Goal: Find specific page/section: Find specific page/section

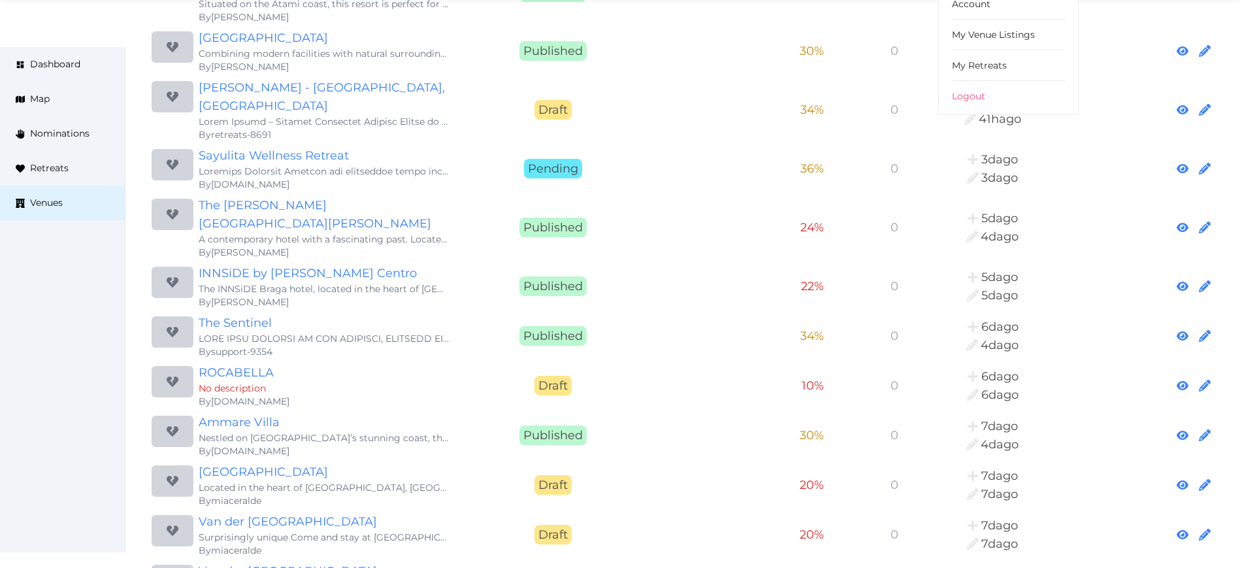
scroll to position [490, 0]
click at [245, 412] on link "Ammare Villa" at bounding box center [324, 421] width 251 height 18
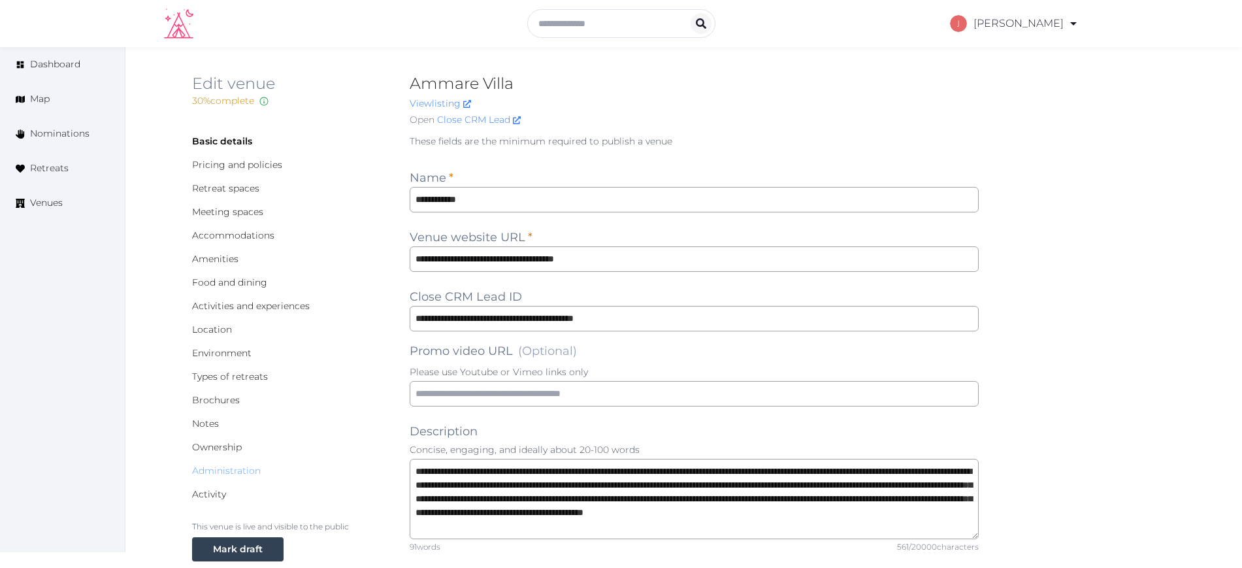
click at [234, 468] on link "Administration" at bounding box center [226, 470] width 69 height 12
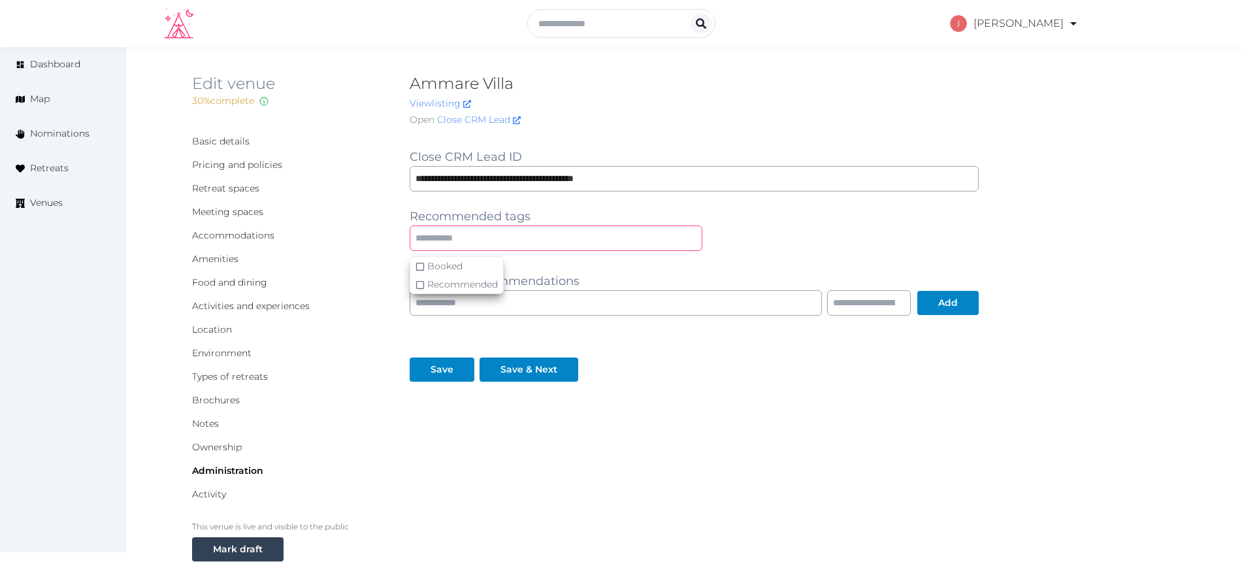
click at [518, 244] on input "text" at bounding box center [556, 237] width 293 height 25
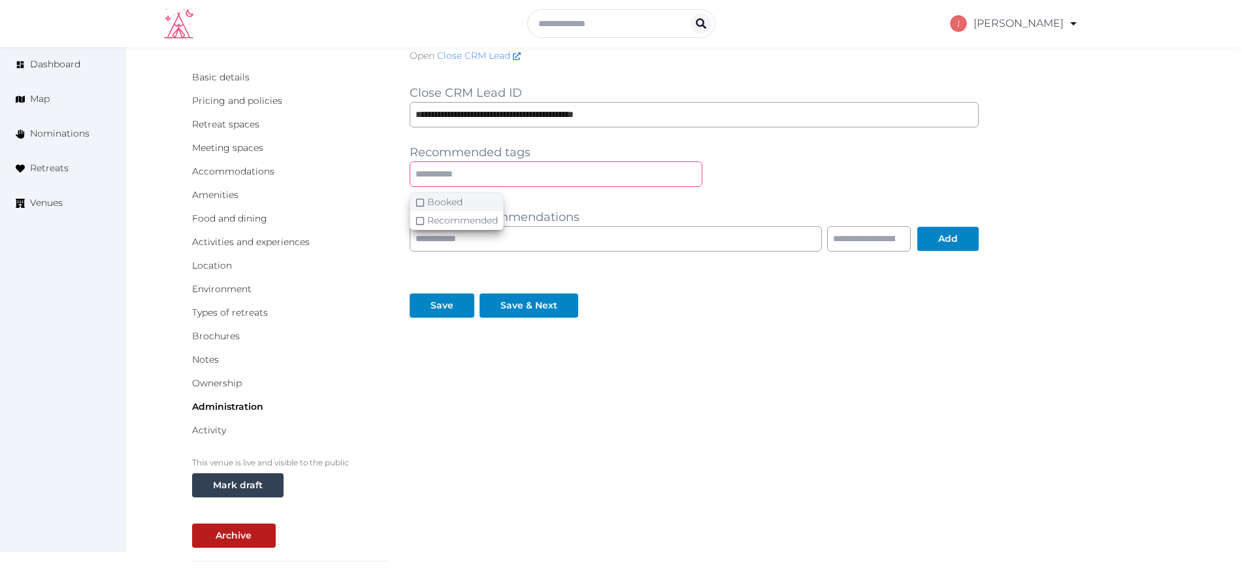
scroll to position [163, 0]
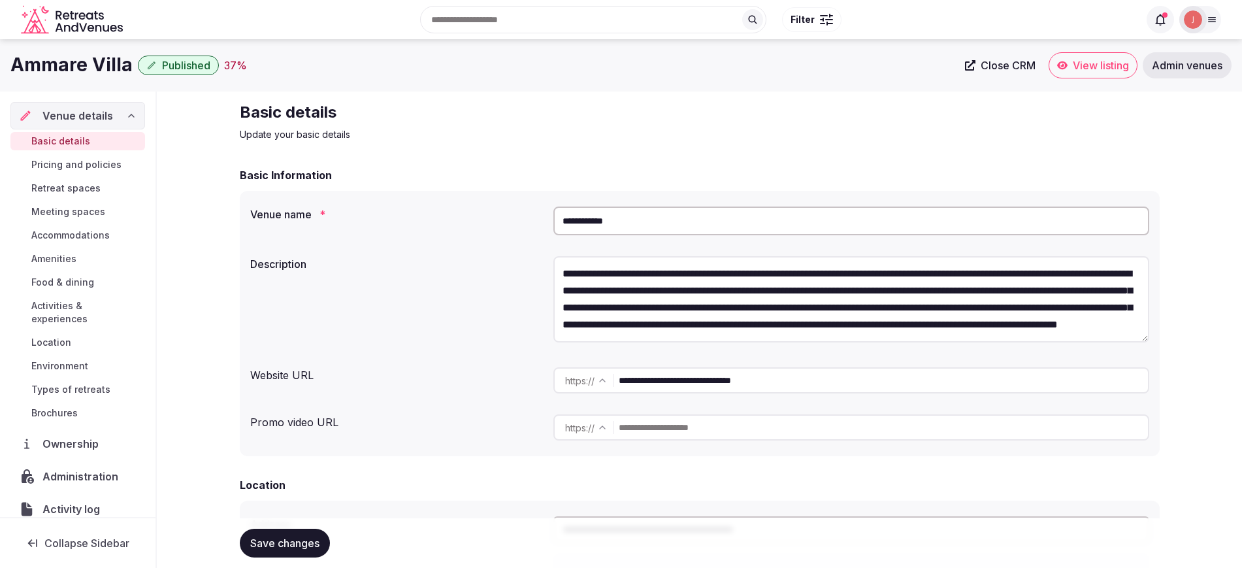
click at [1187, 31] on div at bounding box center [1192, 19] width 27 height 27
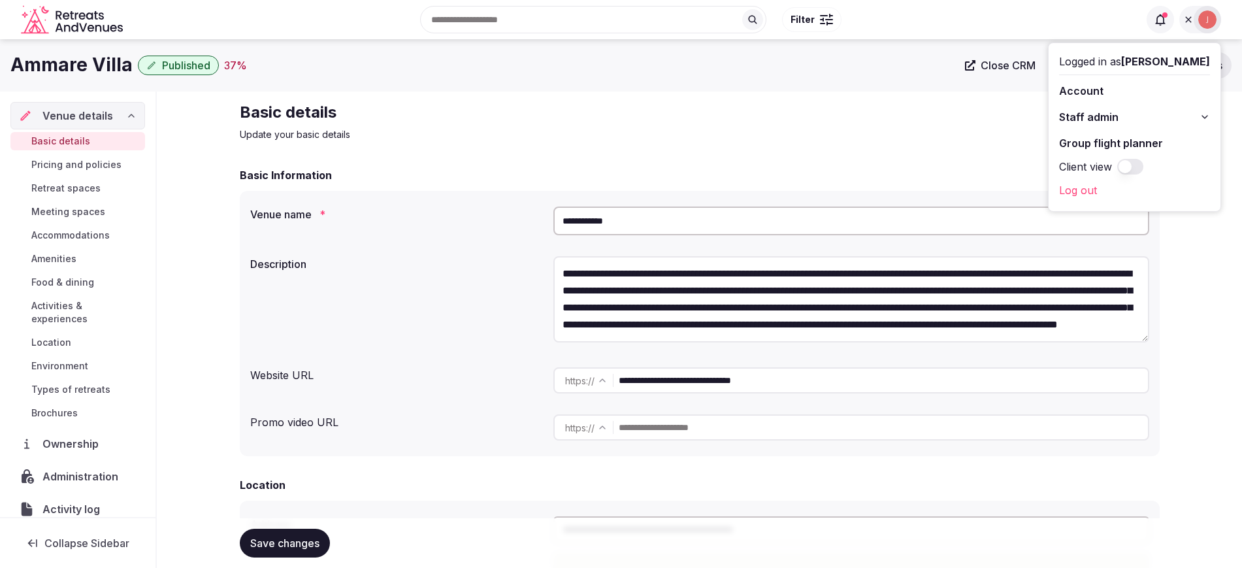
click at [1091, 114] on span "Staff admin" at bounding box center [1088, 117] width 59 height 16
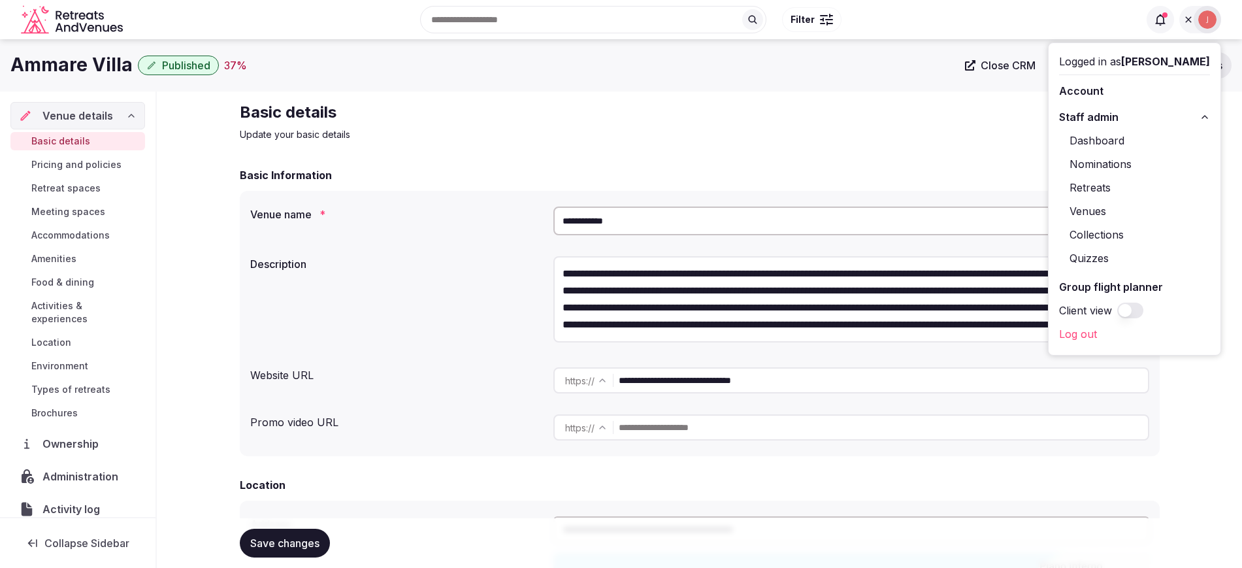
click at [1076, 206] on link "Venues" at bounding box center [1134, 211] width 151 height 21
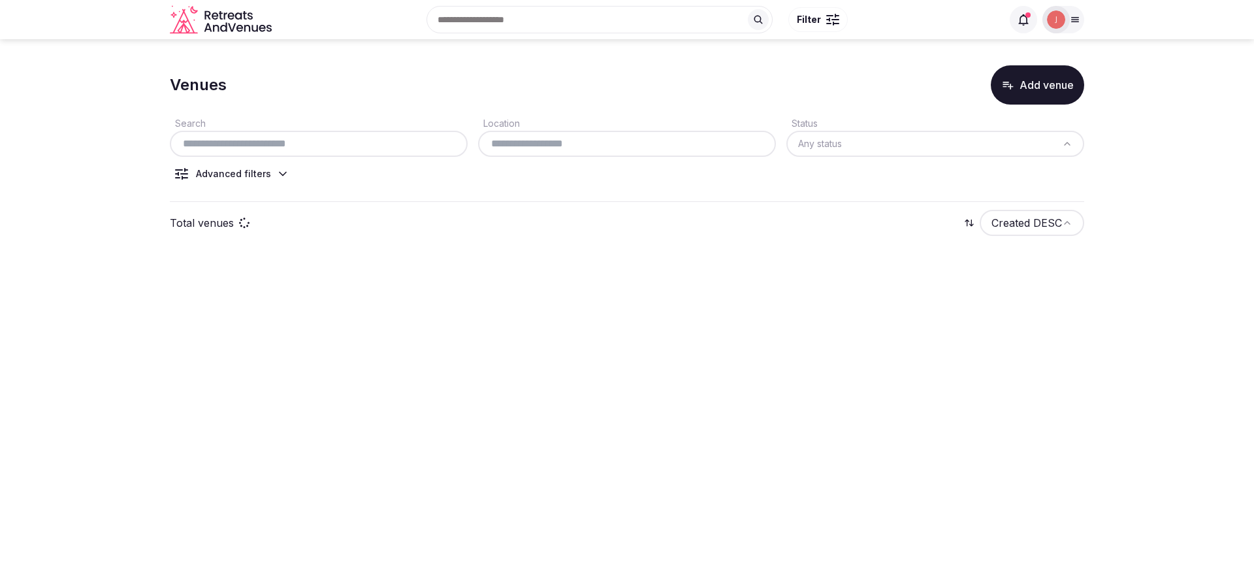
click at [284, 139] on input "text" at bounding box center [318, 144] width 287 height 16
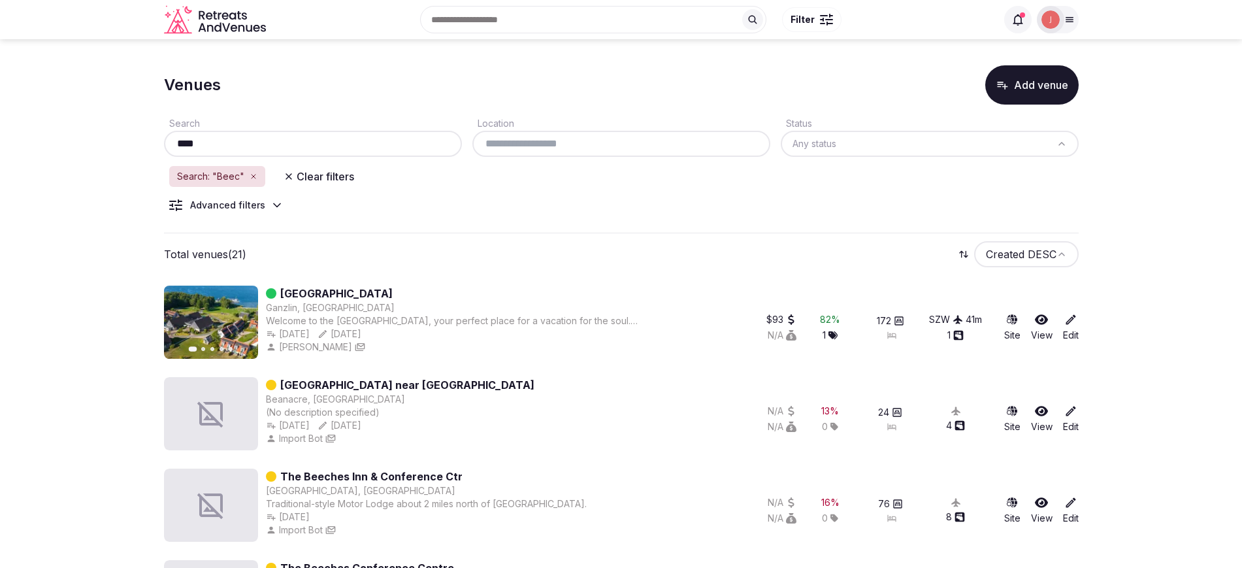
type input "****"
click at [1077, 318] on icon at bounding box center [1070, 319] width 13 height 13
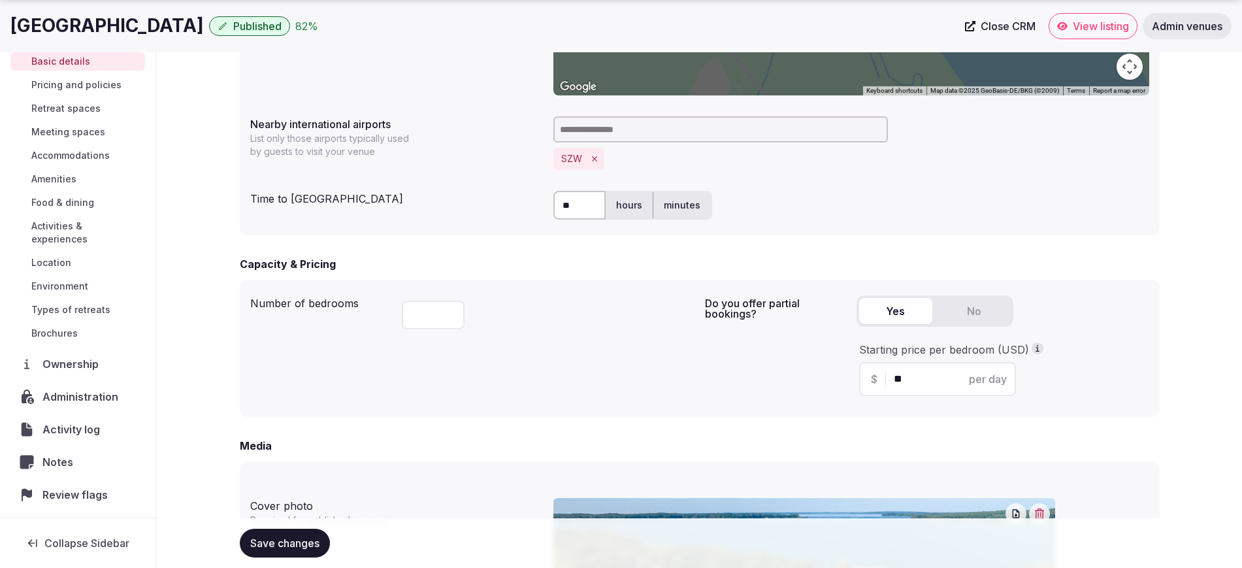
scroll to position [75, 0]
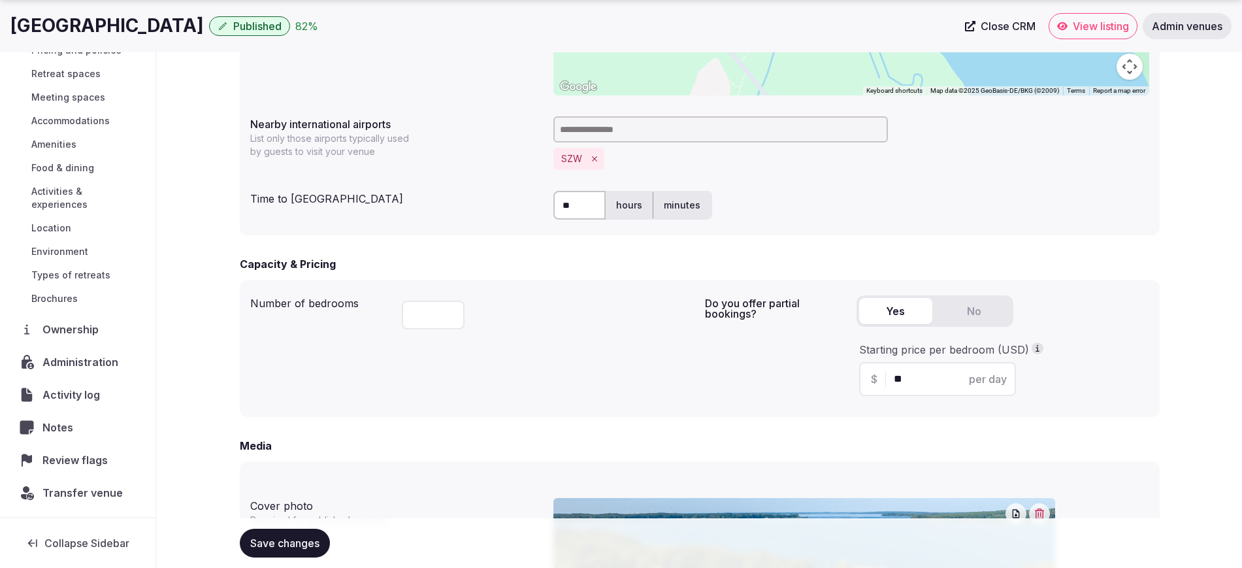
click at [69, 364] on span "Administration" at bounding box center [82, 362] width 81 height 16
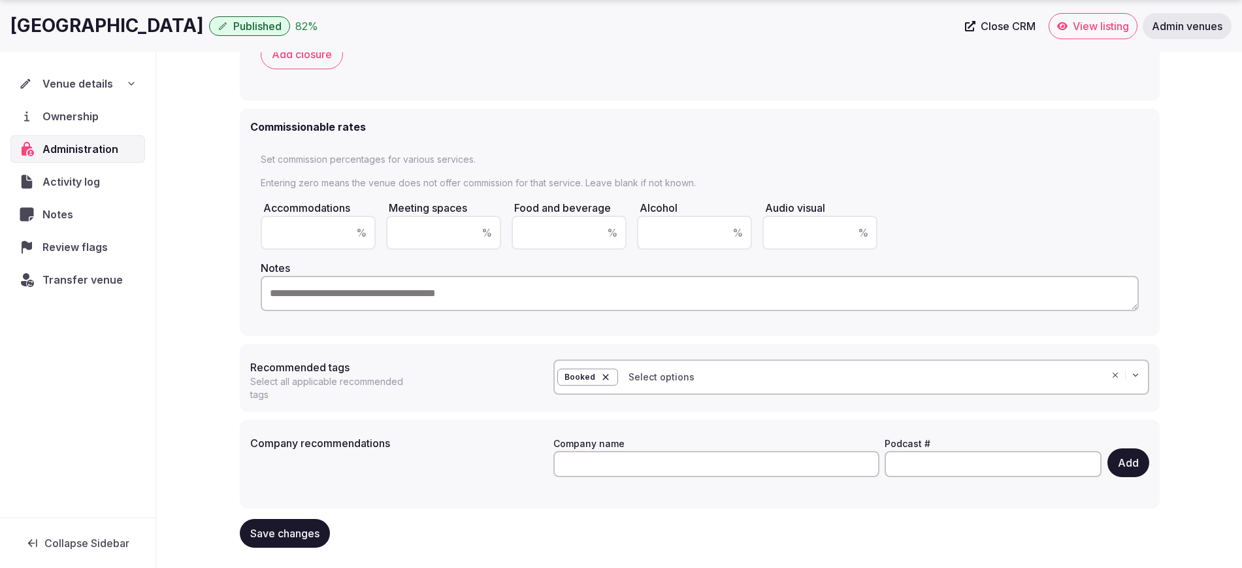
scroll to position [272, 0]
